Goal: Transaction & Acquisition: Purchase product/service

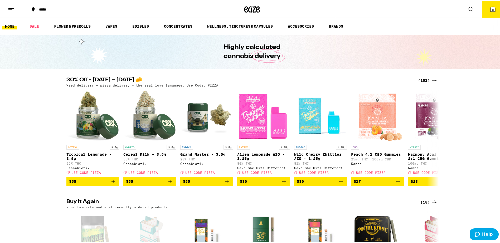
click at [490, 8] on icon at bounding box center [492, 8] width 5 height 5
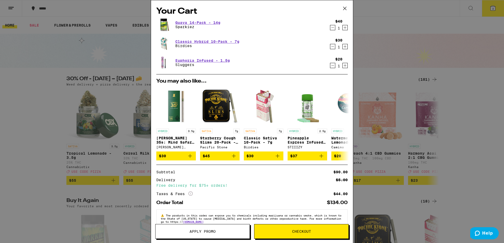
click at [217, 230] on span "Apply Promo" at bounding box center [202, 232] width 94 height 4
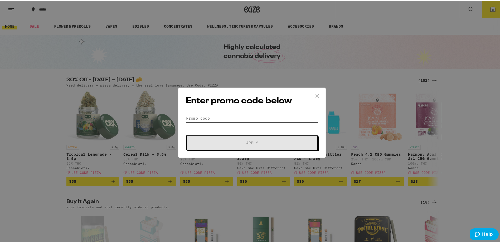
click at [226, 117] on input "Promo Code" at bounding box center [252, 118] width 132 height 8
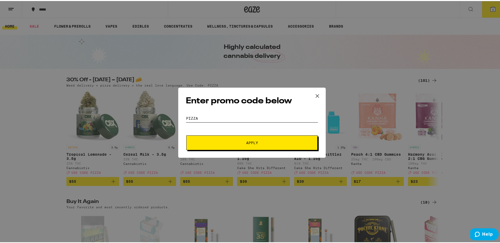
type input "pizza"
click at [186, 135] on button "Apply" at bounding box center [251, 142] width 131 height 15
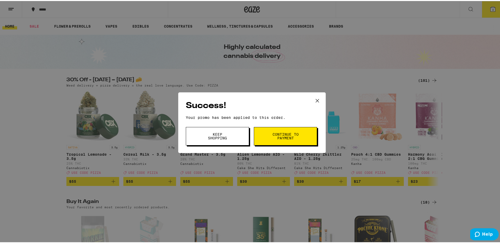
click at [239, 134] on button "Keep Shopping" at bounding box center [217, 135] width 63 height 18
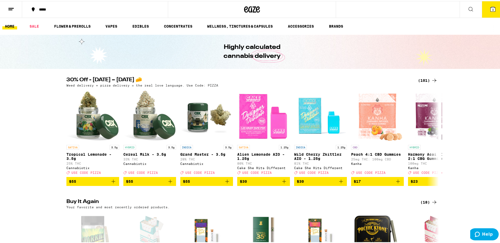
click at [492, 7] on span "3" at bounding box center [493, 8] width 2 height 3
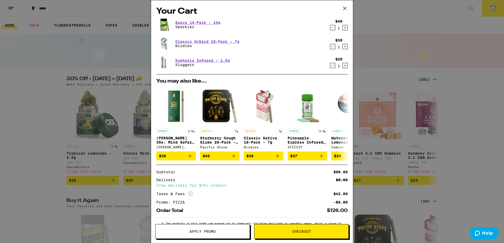
click at [346, 6] on icon at bounding box center [345, 8] width 8 height 8
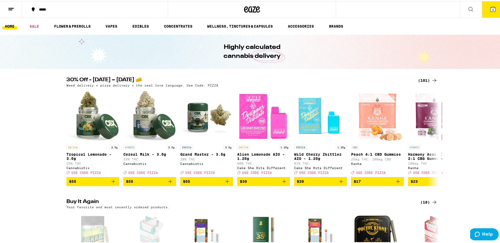
click at [422, 79] on div "(101)" at bounding box center [427, 79] width 19 height 6
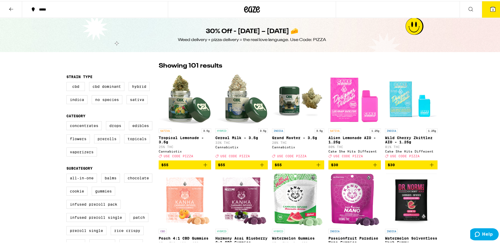
click at [12, 8] on icon at bounding box center [11, 8] width 4 height 4
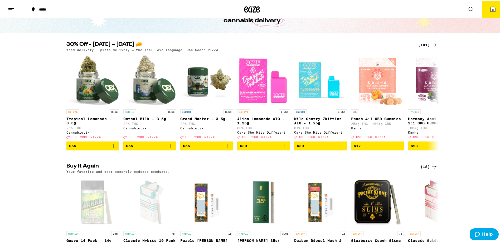
scroll to position [158, 0]
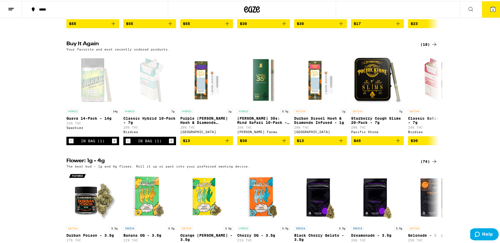
click at [426, 47] on div "(18)" at bounding box center [428, 43] width 17 height 6
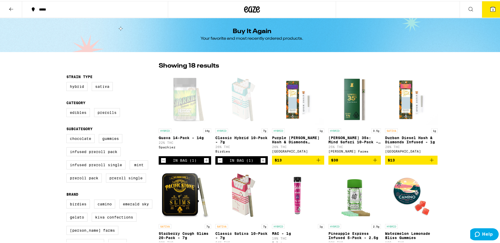
click at [39, 8] on div "*****" at bounding box center [97, 9] width 122 height 4
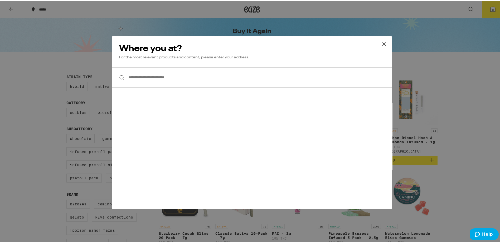
click at [384, 43] on icon at bounding box center [384, 43] width 8 height 8
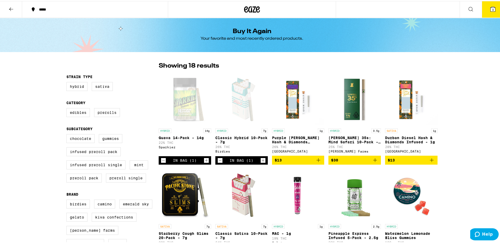
click at [7, 6] on button at bounding box center [11, 8] width 22 height 17
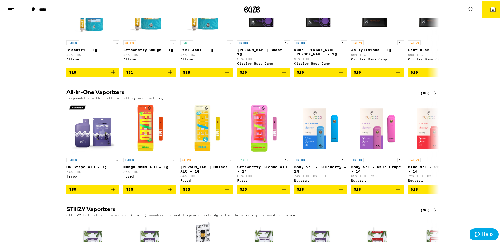
scroll to position [580, 0]
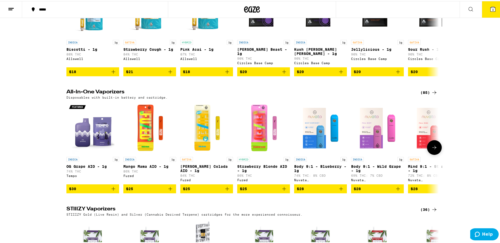
click at [259, 134] on img "Open page for Strawberry Blonde AIO - 1g from Fuzed" at bounding box center [263, 127] width 53 height 53
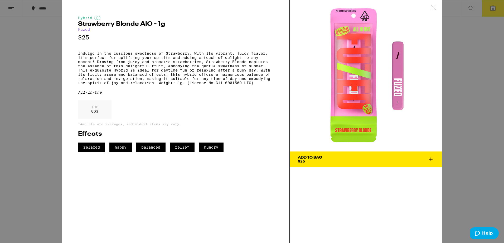
click at [429, 6] on div at bounding box center [433, 8] width 16 height 17
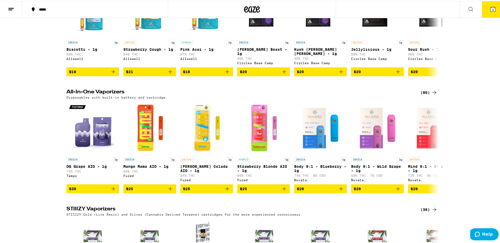
click at [423, 95] on div "(85)" at bounding box center [428, 92] width 17 height 6
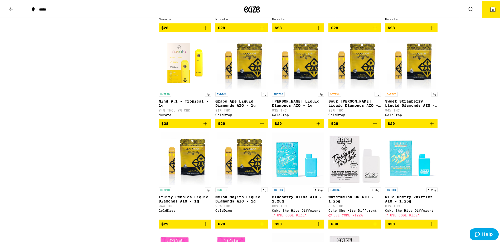
scroll to position [237, 0]
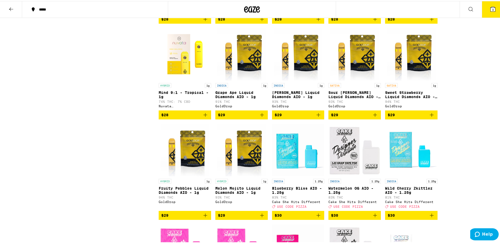
click at [410, 66] on img "Open page for Sweet Strawberry Liquid Diamonds AIO - 1g from GoldDrop" at bounding box center [411, 53] width 49 height 53
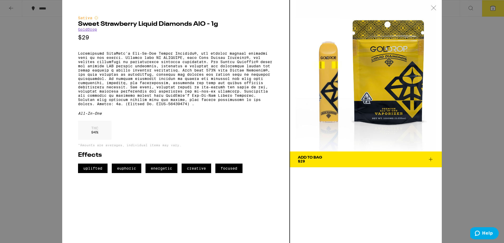
click at [31, 67] on div "Sativa Sweet Strawberry Liquid Diamonds AIO - 1g GoldDrop $29 All-In-One THC 94…" at bounding box center [252, 121] width 504 height 243
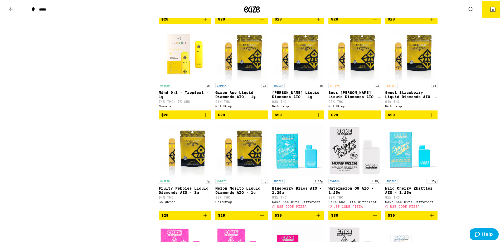
click at [431, 117] on icon "Add to bag" at bounding box center [431, 114] width 6 height 6
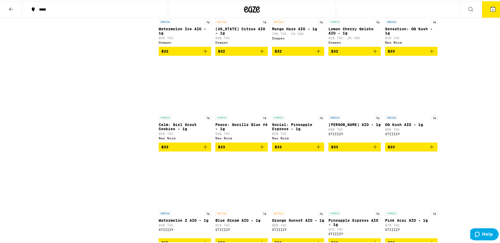
scroll to position [896, 0]
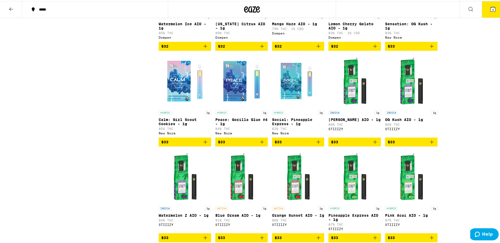
click at [175, 102] on img "Open page for Calm: Girl Scout Cookies - 1g from New Norm" at bounding box center [185, 80] width 52 height 53
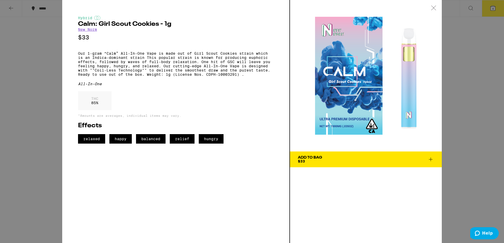
click at [43, 96] on div "Hybrid Calm: Girl Scout Cookies - 1g New Norm $33 Our 1-gram “Calm” All-In-One …" at bounding box center [252, 121] width 504 height 243
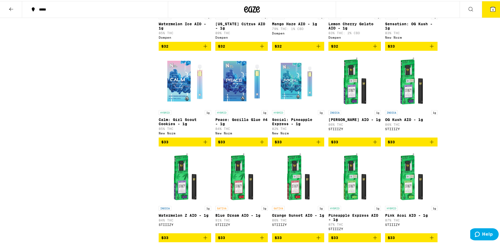
click at [289, 107] on img "Open page for Social: Pineapple Express - 1g from New Norm" at bounding box center [298, 80] width 52 height 53
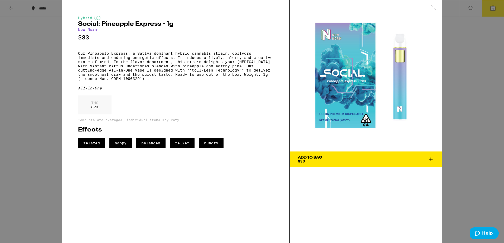
click at [313, 159] on div "Add To Bag" at bounding box center [310, 158] width 24 height 4
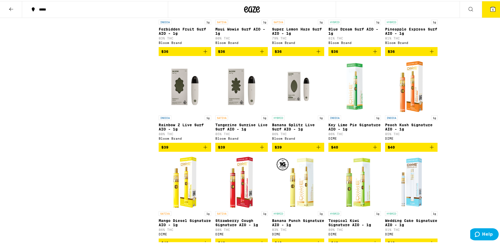
scroll to position [1528, 0]
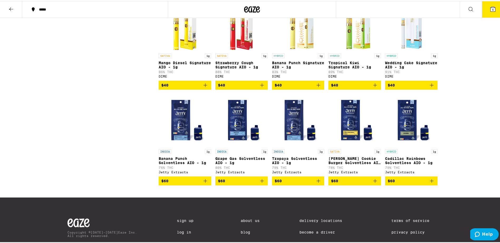
click at [419, 50] on img "Open page for Wedding Cake Signature AIO - 1g from DIME" at bounding box center [411, 23] width 52 height 53
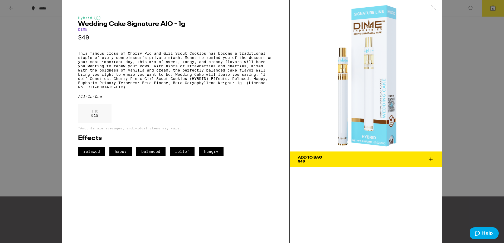
click at [315, 159] on div "Add To Bag" at bounding box center [310, 158] width 24 height 4
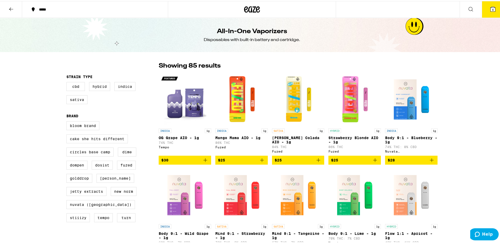
click at [493, 8] on button "6" at bounding box center [493, 8] width 22 height 16
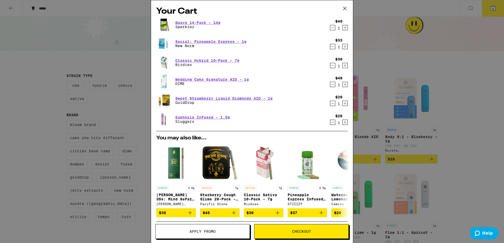
click at [330, 103] on icon "Decrement" at bounding box center [332, 103] width 5 height 6
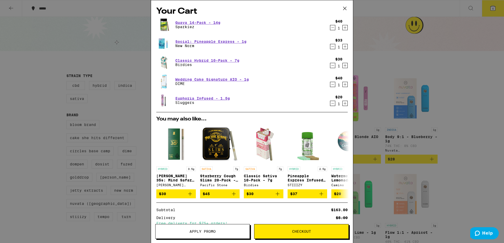
click at [330, 105] on button "Decrement" at bounding box center [332, 103] width 5 height 5
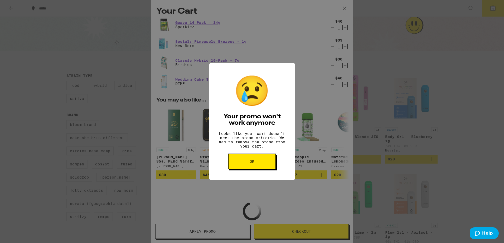
click at [247, 170] on button "OK" at bounding box center [251, 162] width 47 height 16
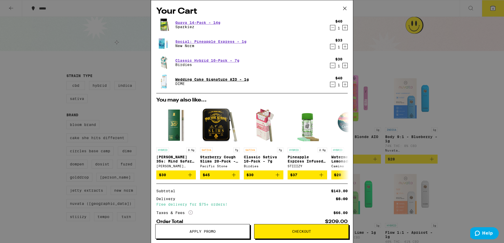
click at [224, 79] on link "Wedding Cake Signature AIO - 1g" at bounding box center [211, 79] width 73 height 4
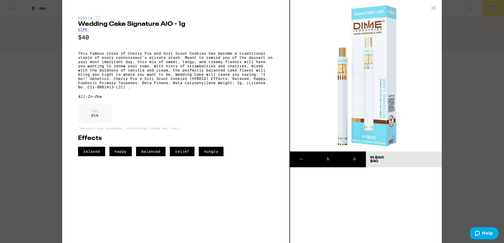
click at [47, 47] on div "Hybrid Wedding Cake Signature AIO - 1g DIME $40 This famous cross of Cherry Pie…" at bounding box center [252, 121] width 504 height 243
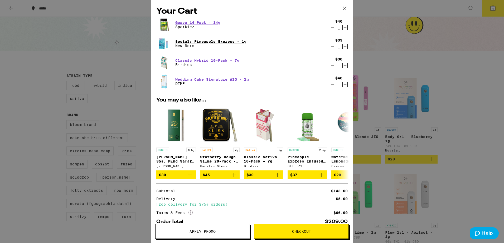
click at [195, 41] on link "Social: Pineapple Express - 1g" at bounding box center [210, 42] width 71 height 4
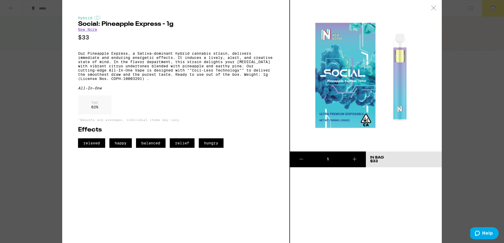
click at [40, 52] on div "Hybrid Social: Pineapple Express - 1g New Norm $33 Our Pineapple Express, a Sat…" at bounding box center [252, 121] width 504 height 243
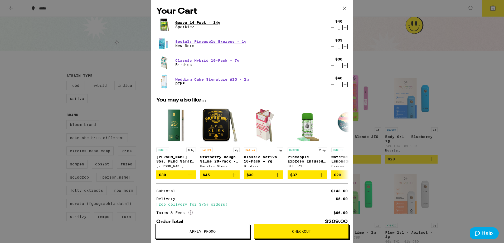
click at [201, 23] on link "Guava 14-Pack - 14g" at bounding box center [197, 23] width 45 height 4
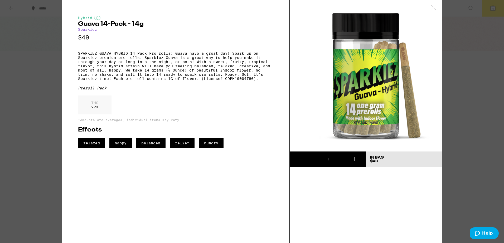
click at [43, 65] on div "Hybrid Guava 14-Pack - 14g Sparkiez $40 SPARKIEZ GUAVA HYBRID 14 Pack Pre-rolls…" at bounding box center [252, 121] width 504 height 243
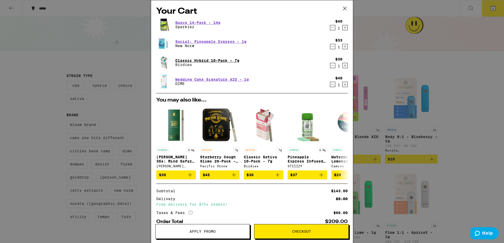
click at [228, 59] on link "Classic Hybrid 10-Pack - 7g" at bounding box center [207, 60] width 64 height 4
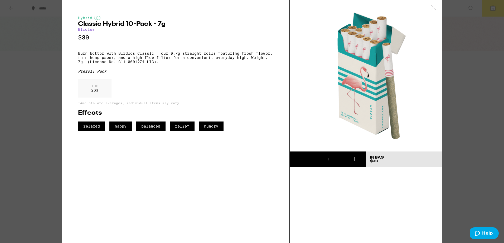
click at [28, 49] on div "Hybrid Classic Hybrid 10-Pack - 7g Birdies $30 Burn better with Birdies Classic…" at bounding box center [252, 121] width 504 height 243
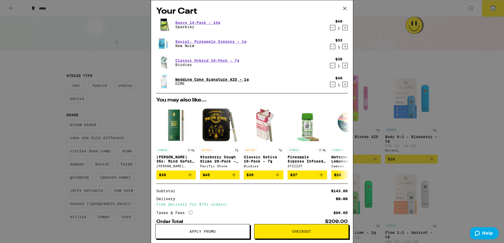
click at [219, 79] on link "Wedding Cake Signature AIO - 1g" at bounding box center [211, 79] width 73 height 4
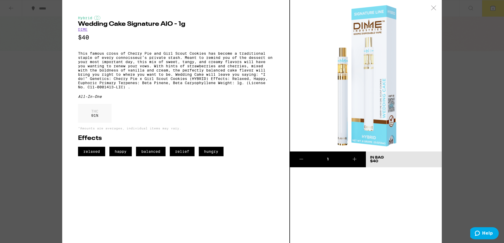
click at [123, 58] on p "This famous cross of Cherry Pie and Girl Scout Cookies has become a traditional…" at bounding box center [175, 70] width 195 height 38
click at [43, 49] on div "Hybrid Wedding Cake Signature AIO - 1g DIME $40 This famous cross of Cherry Pie…" at bounding box center [252, 121] width 504 height 243
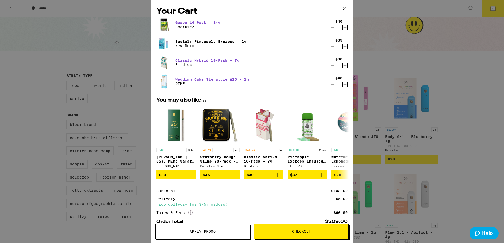
click at [200, 43] on link "Social: Pineapple Express - 1g" at bounding box center [210, 42] width 71 height 4
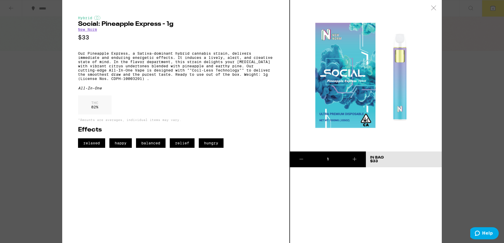
click at [44, 47] on div "Hybrid Social: Pineapple Express - 1g New Norm $33 Our Pineapple Express, a Sat…" at bounding box center [252, 121] width 504 height 243
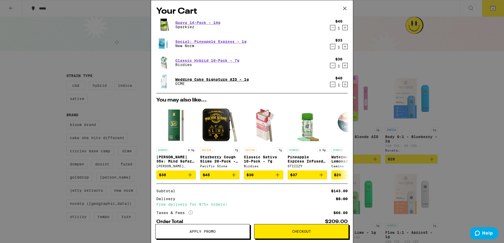
click at [219, 81] on link "Wedding Cake Signature AIO - 1g" at bounding box center [211, 79] width 73 height 4
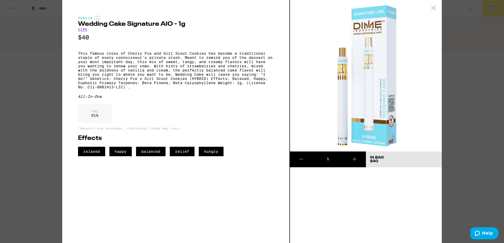
click at [40, 80] on div "Hybrid Wedding Cake Signature AIO - 1g DIME $40 This famous cross of Cherry Pie…" at bounding box center [252, 121] width 504 height 243
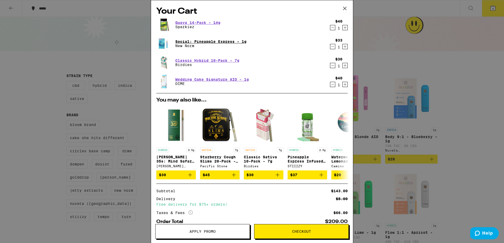
click at [182, 41] on link "Social: Pineapple Express - 1g" at bounding box center [210, 42] width 71 height 4
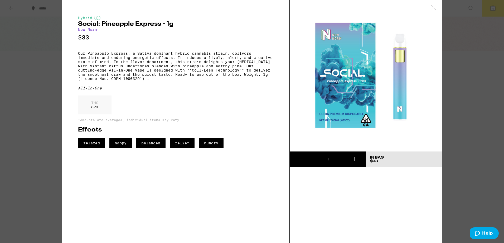
click at [47, 45] on div "Hybrid Social: Pineapple Express - 1g New Norm $33 Our Pineapple Express, a Sat…" at bounding box center [252, 121] width 504 height 243
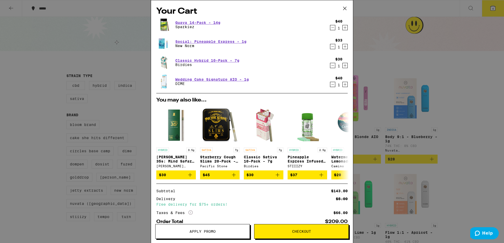
click at [330, 46] on icon "Decrement" at bounding box center [332, 46] width 5 height 6
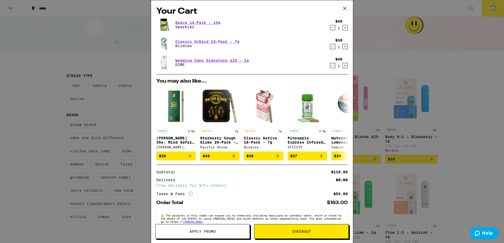
click at [408, 64] on div "Your Cart Guava 14-Pack - 14g Sparkiez $40 1 Classic Hybrid 10-Pack - 7g Birdie…" at bounding box center [252, 121] width 504 height 243
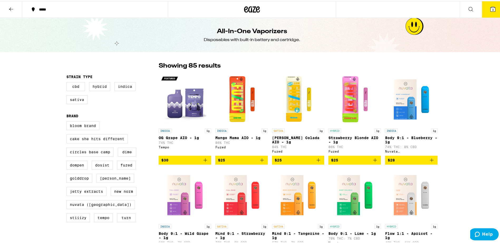
click at [17, 7] on button at bounding box center [11, 8] width 22 height 17
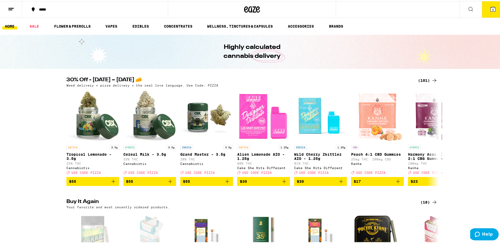
click at [426, 81] on div "(101)" at bounding box center [427, 79] width 19 height 6
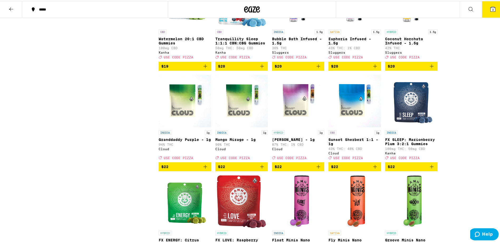
scroll to position [975, 0]
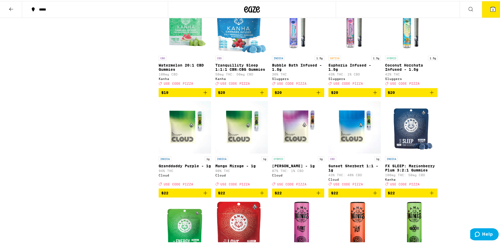
click at [348, 52] on img "Open page for Euphoria Infused - 1.5g from Sluggers" at bounding box center [354, 25] width 52 height 53
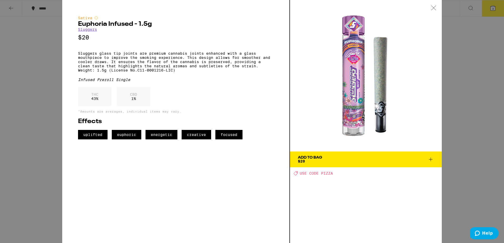
click at [33, 59] on div "Sativa Euphoria Infused - 1.5g Sluggers $20 Sluggers glass tip joints are premi…" at bounding box center [252, 121] width 504 height 243
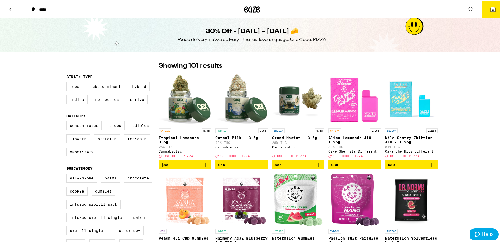
click at [17, 6] on button at bounding box center [11, 8] width 22 height 17
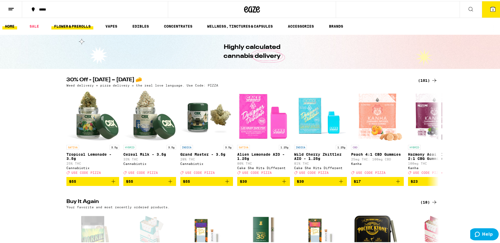
click at [78, 27] on link "FLOWER & PREROLLS" at bounding box center [72, 25] width 42 height 6
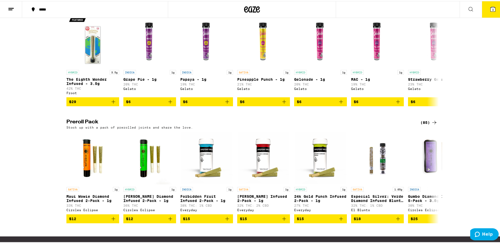
scroll to position [316, 0]
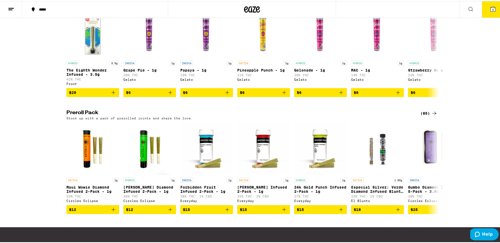
click at [428, 116] on div "(85)" at bounding box center [428, 112] width 17 height 6
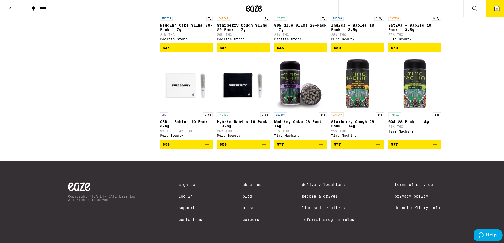
scroll to position [1607, 0]
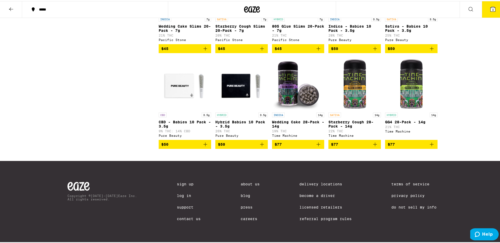
click at [482, 9] on button "3" at bounding box center [493, 8] width 22 height 16
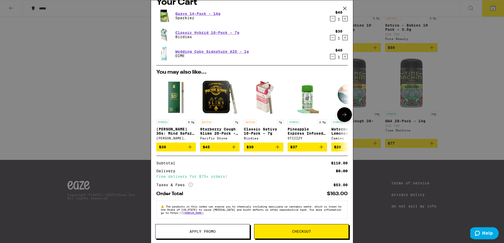
scroll to position [13, 0]
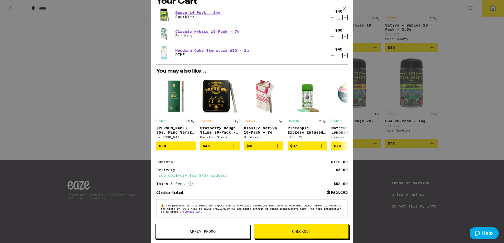
click at [295, 229] on button "Checkout" at bounding box center [301, 231] width 95 height 15
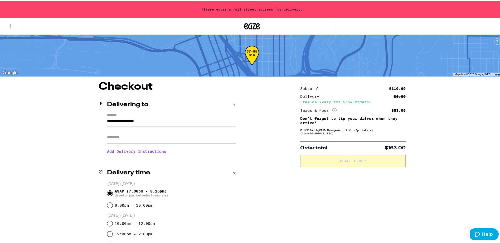
click at [160, 133] on input "Apt/Suite" at bounding box center [171, 136] width 129 height 13
type input "*"
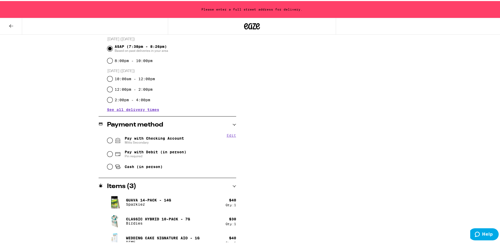
scroll to position [158, 0]
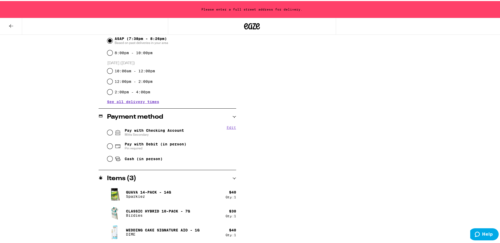
type input "***"
drag, startPoint x: 171, startPoint y: 132, endPoint x: 189, endPoint y: 131, distance: 17.9
click at [170, 132] on span "Pay with Checking Account Mitts Secondary" at bounding box center [154, 131] width 59 height 8
click at [112, 132] on input "Pay with Checking Account Mitts Secondary" at bounding box center [109, 131] width 5 height 5
radio input "true"
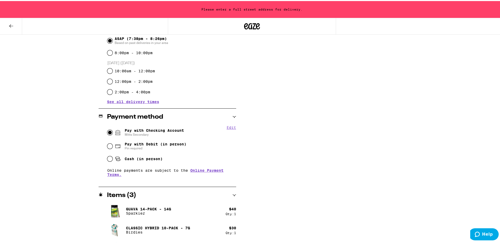
click at [134, 53] on label "8:00pm - 10:00pm" at bounding box center [134, 52] width 38 height 4
click at [112, 53] on input "8:00pm - 10:00pm" at bounding box center [109, 51] width 5 height 5
radio input "true"
click at [136, 41] on span "Based on past deliveries in your area" at bounding box center [141, 42] width 53 height 4
click at [112, 41] on input "ASAP (7:38pm - 8:26pm) Based on past deliveries in your area" at bounding box center [109, 39] width 5 height 5
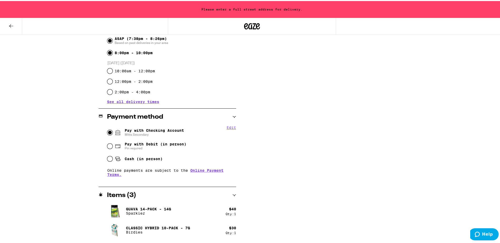
radio input "true"
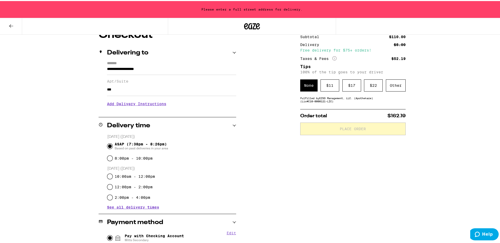
scroll to position [43, 0]
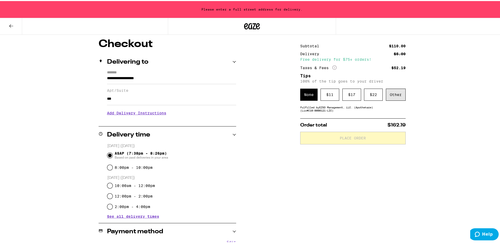
click at [396, 91] on div "Other" at bounding box center [396, 94] width 20 height 12
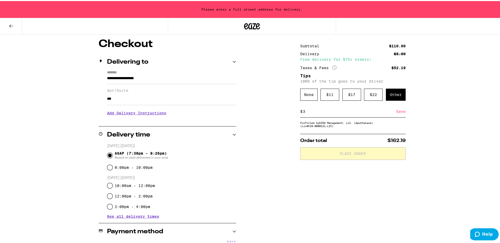
type input "3"
click at [401, 112] on div "Save" at bounding box center [400, 111] width 9 height 12
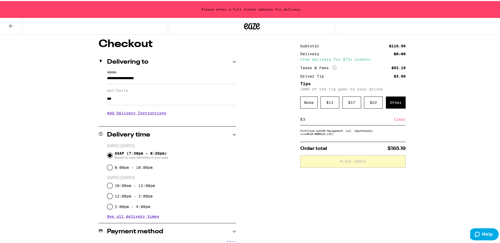
click at [123, 80] on input "**********" at bounding box center [171, 78] width 129 height 9
click at [122, 78] on input "**********" at bounding box center [171, 78] width 129 height 9
click at [158, 114] on h3 "Add Delivery Instructions" at bounding box center [171, 112] width 129 height 12
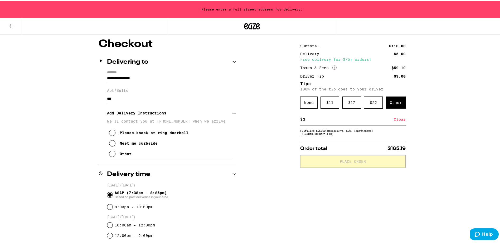
click at [130, 134] on div "Please knock or ring doorbell" at bounding box center [154, 132] width 69 height 4
click at [154, 77] on input "**********" at bounding box center [171, 78] width 129 height 9
type input "**********"
click at [234, 62] on div "**********" at bounding box center [251, 226] width 379 height 377
click at [232, 62] on icon at bounding box center [234, 61] width 4 height 4
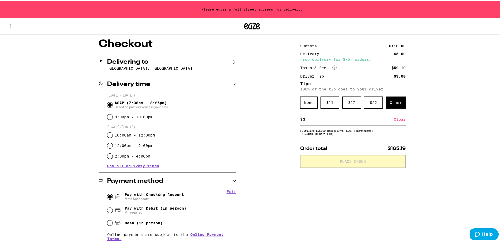
click at [228, 62] on div "Delivering to" at bounding box center [168, 61] width 138 height 6
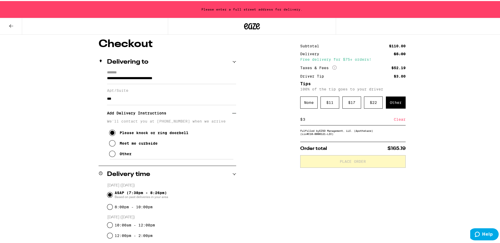
click at [148, 80] on input "**********" at bounding box center [171, 78] width 129 height 9
click at [270, 86] on div "**********" at bounding box center [251, 226] width 379 height 377
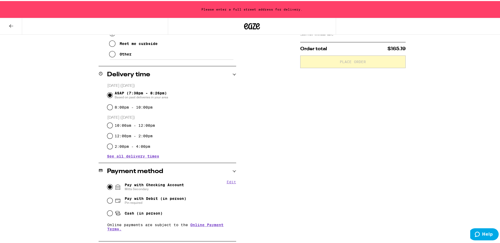
scroll to position [30, 0]
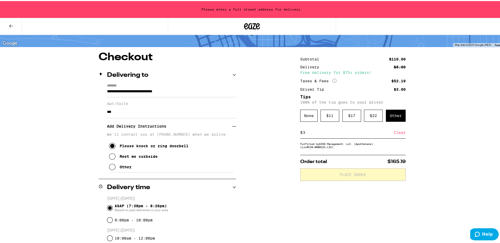
click at [140, 112] on input "***" at bounding box center [171, 111] width 129 height 13
click at [119, 95] on input "**********" at bounding box center [171, 91] width 129 height 9
click at [115, 94] on input "**********" at bounding box center [171, 91] width 129 height 9
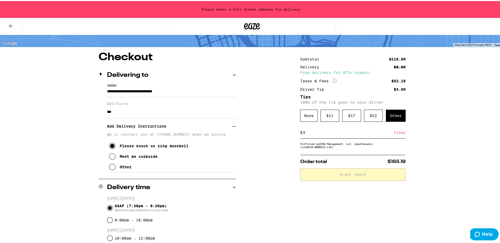
click at [99, 74] on icon at bounding box center [101, 73] width 4 height 4
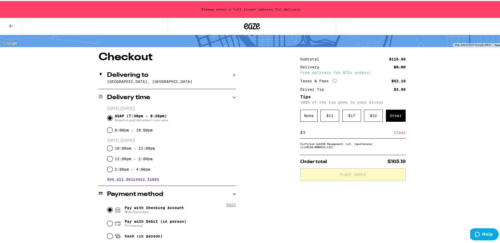
click at [100, 74] on icon at bounding box center [101, 73] width 4 height 4
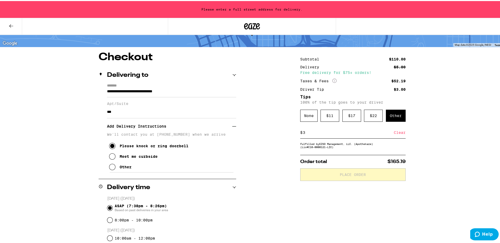
click at [277, 163] on div "**********" at bounding box center [251, 239] width 379 height 377
